Goal: Task Accomplishment & Management: Use online tool/utility

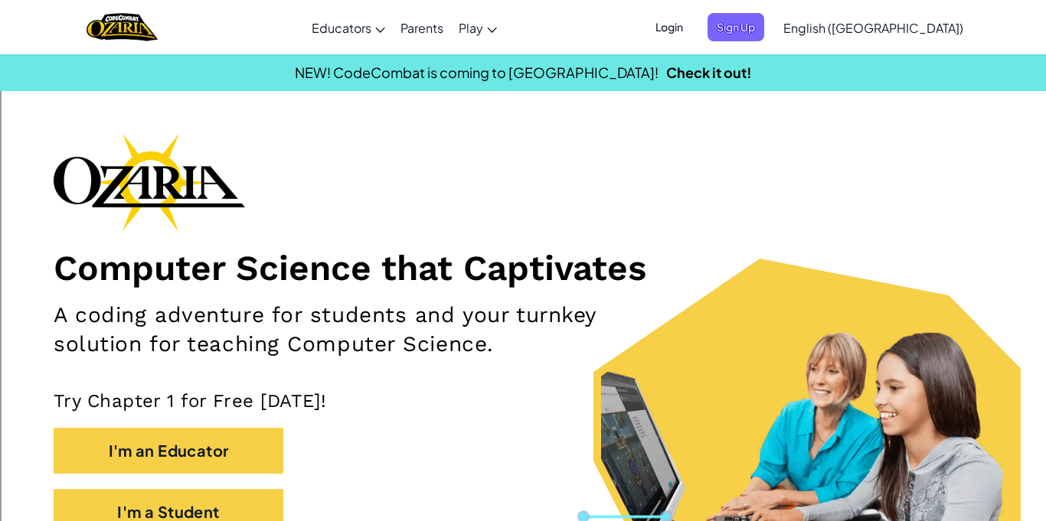
click at [692, 28] on span "Login" at bounding box center [669, 27] width 46 height 28
